Goal: Register for event/course

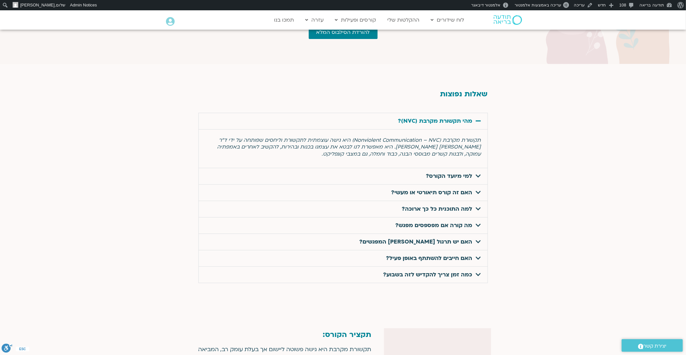
click at [556, 138] on div at bounding box center [343, 190] width 686 height 253
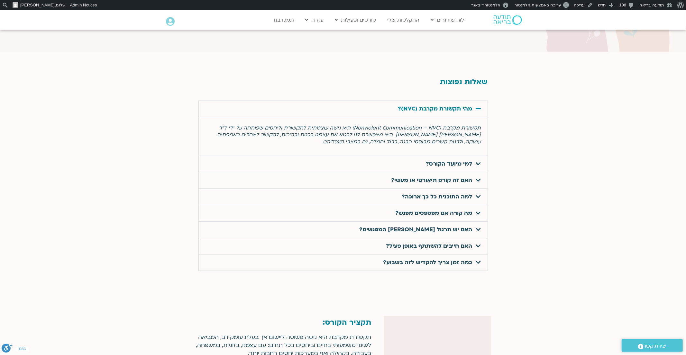
scroll to position [2053, 0]
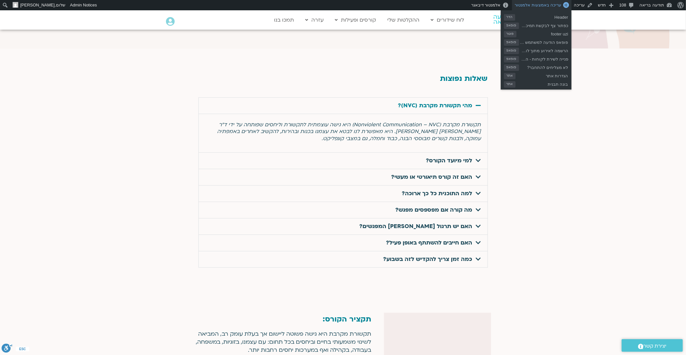
click at [544, 6] on span "עריכה באמצעות אלמנטור" at bounding box center [538, 5] width 47 height 5
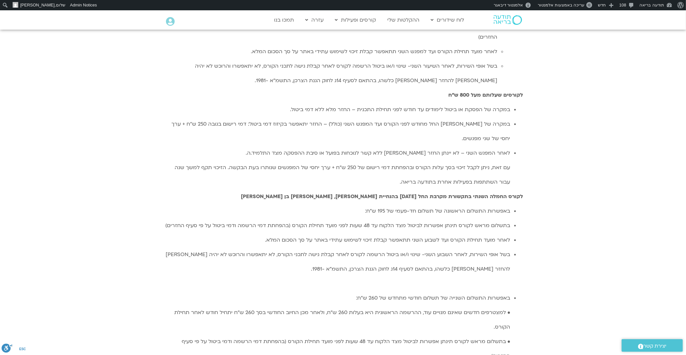
scroll to position [1708, 0]
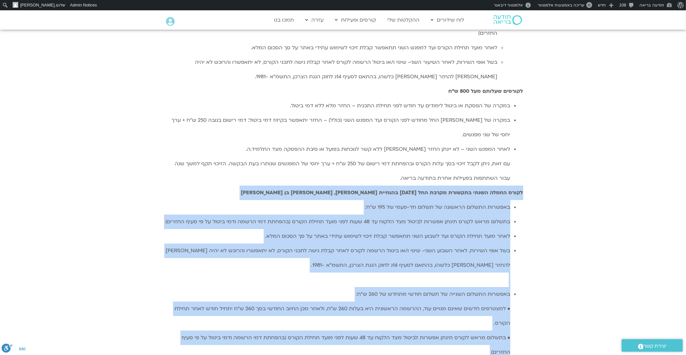
drag, startPoint x: 525, startPoint y: 88, endPoint x: 254, endPoint y: 260, distance: 321.3
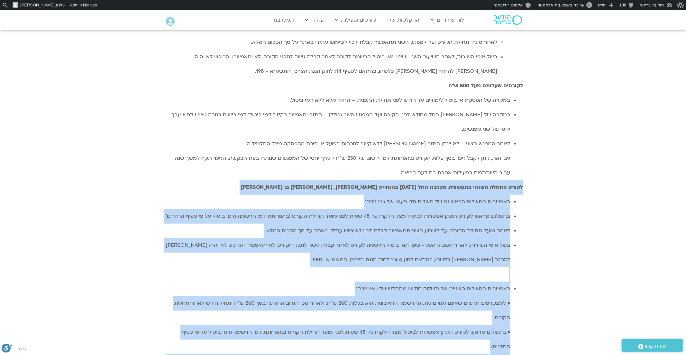
scroll to position [1715, 0]
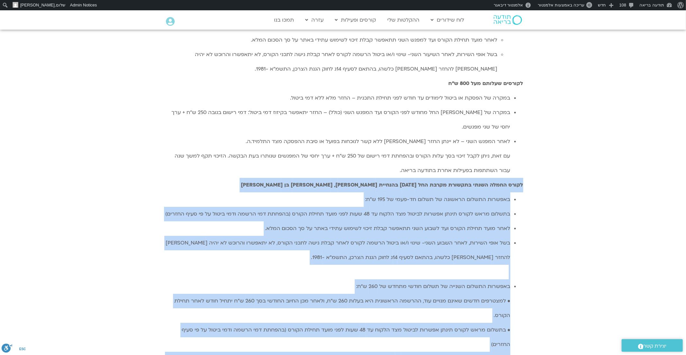
copy div "לקורס החמלה השנתי בתקשורת מקרבת החל מנובמבר 2025 בהנחיית תום בונד, שאנייה כהן ב…"
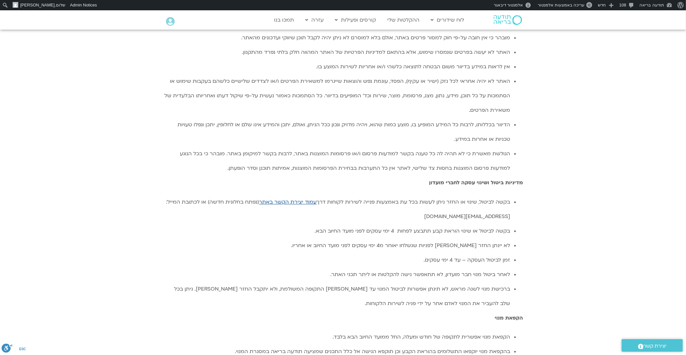
scroll to position [1174, 0]
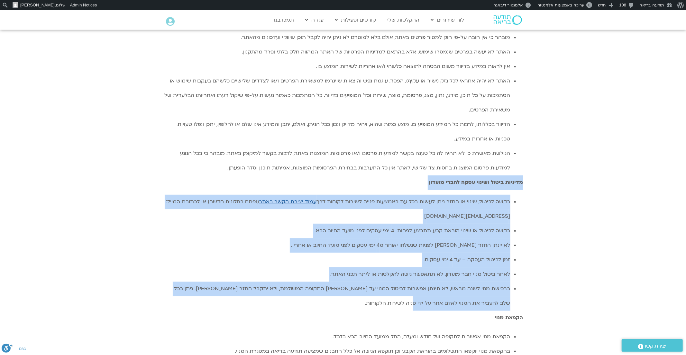
drag, startPoint x: 526, startPoint y: 81, endPoint x: 396, endPoint y: 196, distance: 173.5
copy div "מדיניות ביטול ושינוי עסקה לחברי מועדון בקשה לביטול, שינוי או החזר ניתן לעשות בכ…"
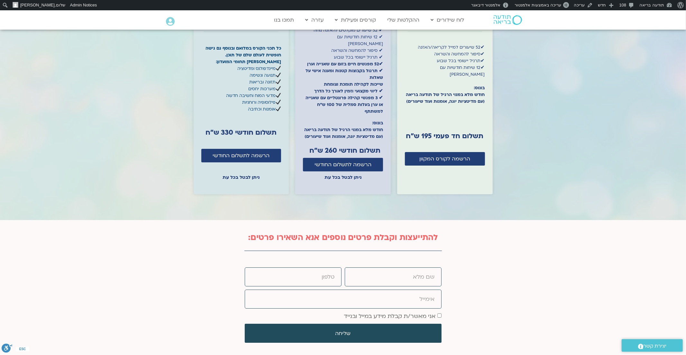
scroll to position [1756, 0]
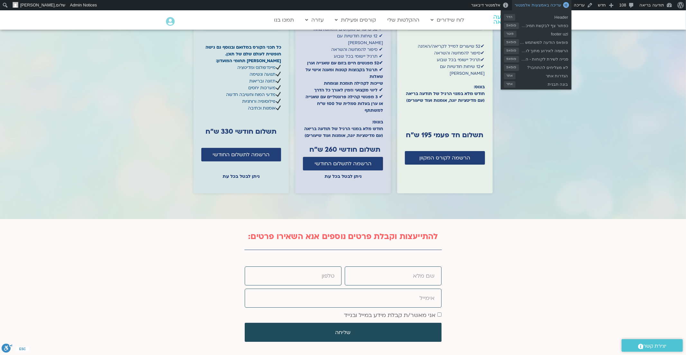
click at [550, 8] on link "עריכה באמצעות אלמנטור" at bounding box center [541, 5] width 59 height 10
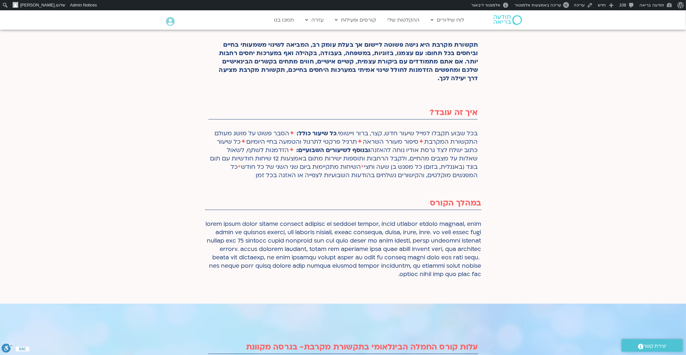
scroll to position [230, 0]
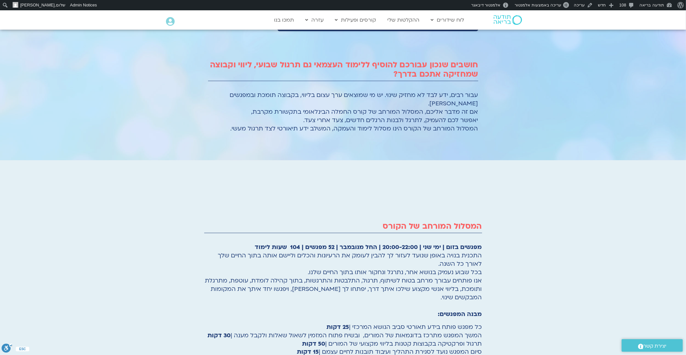
scroll to position [684, 0]
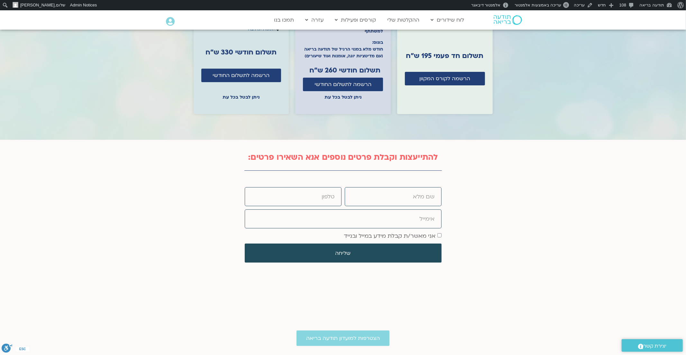
scroll to position [2051, 0]
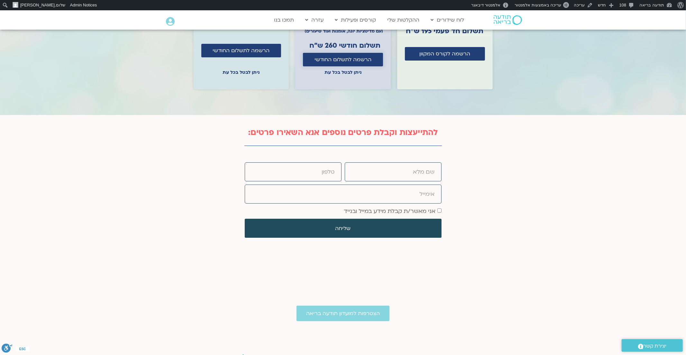
click at [346, 62] on span "הרשמה לתשלום החודשי" at bounding box center [343, 60] width 57 height 6
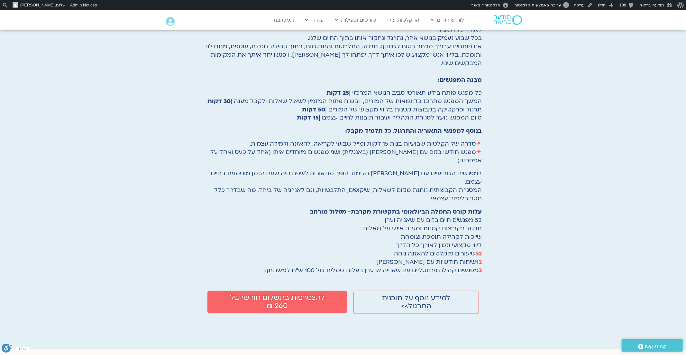
scroll to position [912, 0]
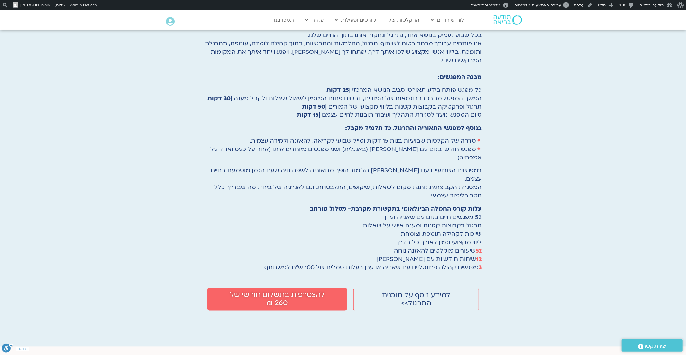
click at [436, 263] on span "12 שיחות חודשיות עם [PERSON_NAME] בונד 3 מפגשים קהילה פרונטליים עם [PERSON_NAME…" at bounding box center [373, 263] width 217 height 16
copy div "3 מפגשים קהילה פרונטליים עם [PERSON_NAME] או [PERSON_NAME] בעלות סמלית של 100 ש…"
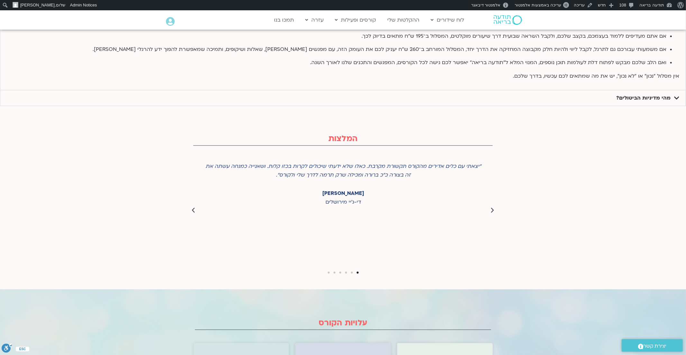
scroll to position [1535, 0]
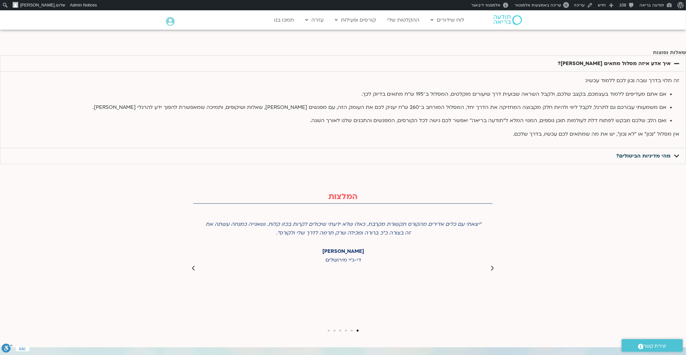
click at [616, 159] on link "מהי מדיניות הביטולים?" at bounding box center [643, 155] width 54 height 7
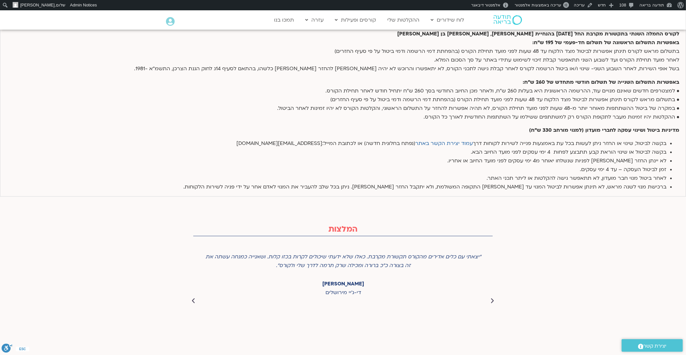
scroll to position [1598, 0]
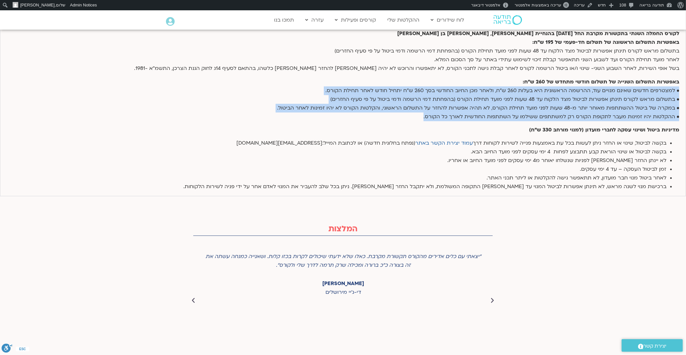
drag, startPoint x: 217, startPoint y: 181, endPoint x: 477, endPoint y: 125, distance: 265.6
click at [477, 125] on div "לקורס החמלה השנתי בתקשורת מקרבת החל [DATE] בהנחיית [PERSON_NAME], [PERSON_NAME]…" at bounding box center [343, 109] width 686 height 171
copy p "• למצטרפים חדשים שאינם מנויים עוד, ההרשמה הראשונית היא בעלות 260 ש"ח, ולאחר מכן…"
